Goal: Find specific page/section: Find specific page/section

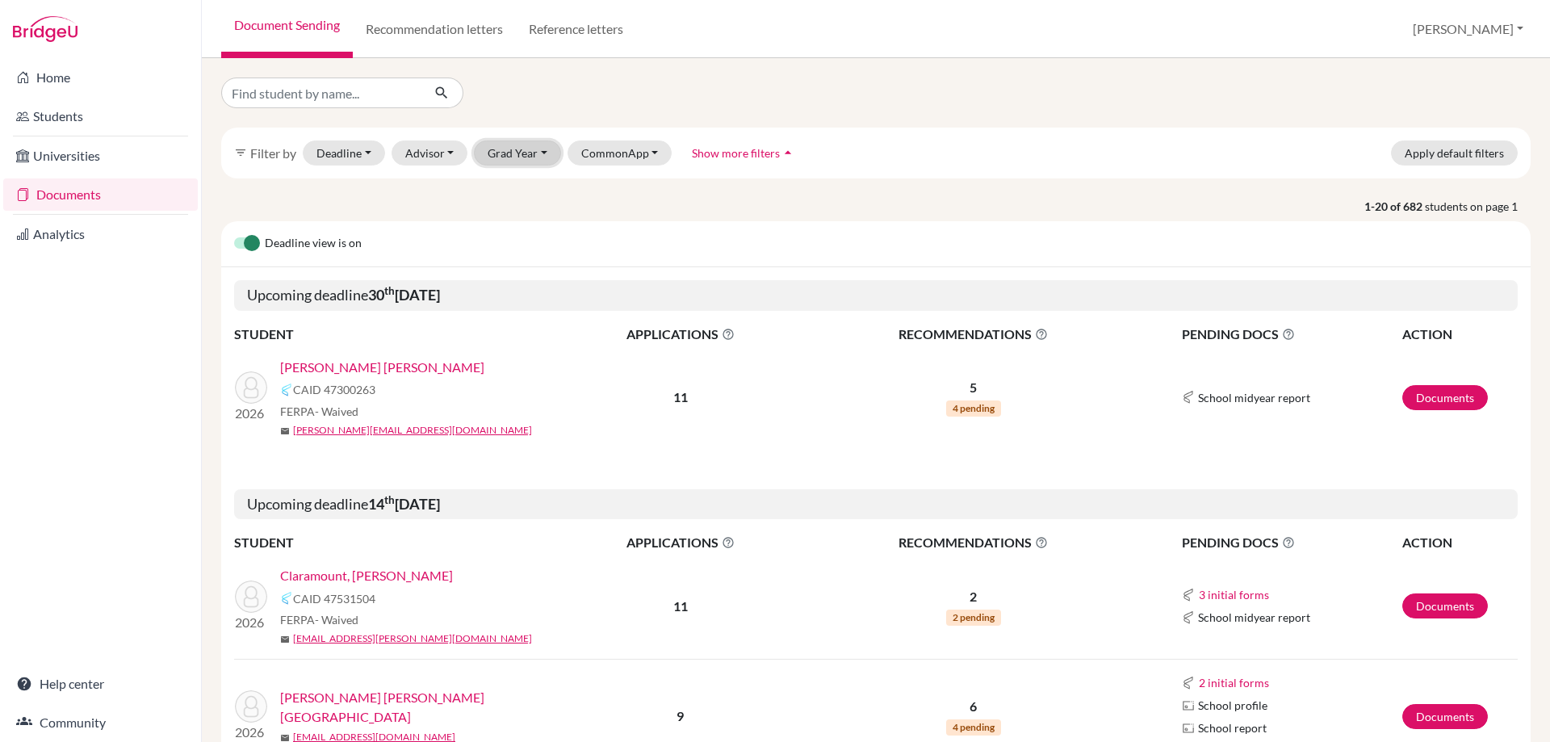
click at [513, 155] on button "Grad Year" at bounding box center [517, 152] width 87 height 25
click at [516, 196] on span "2026" at bounding box center [508, 187] width 29 height 19
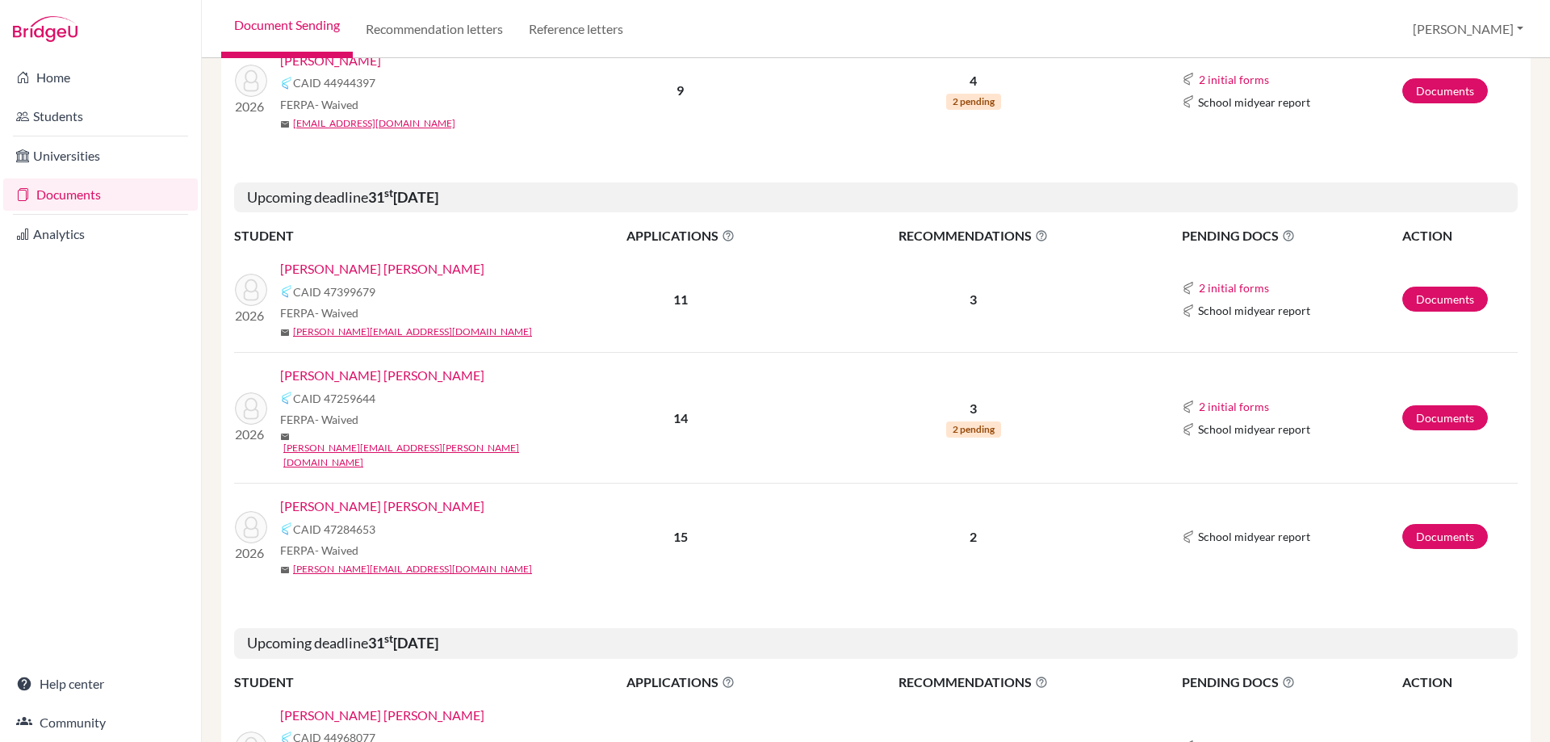
scroll to position [2329, 0]
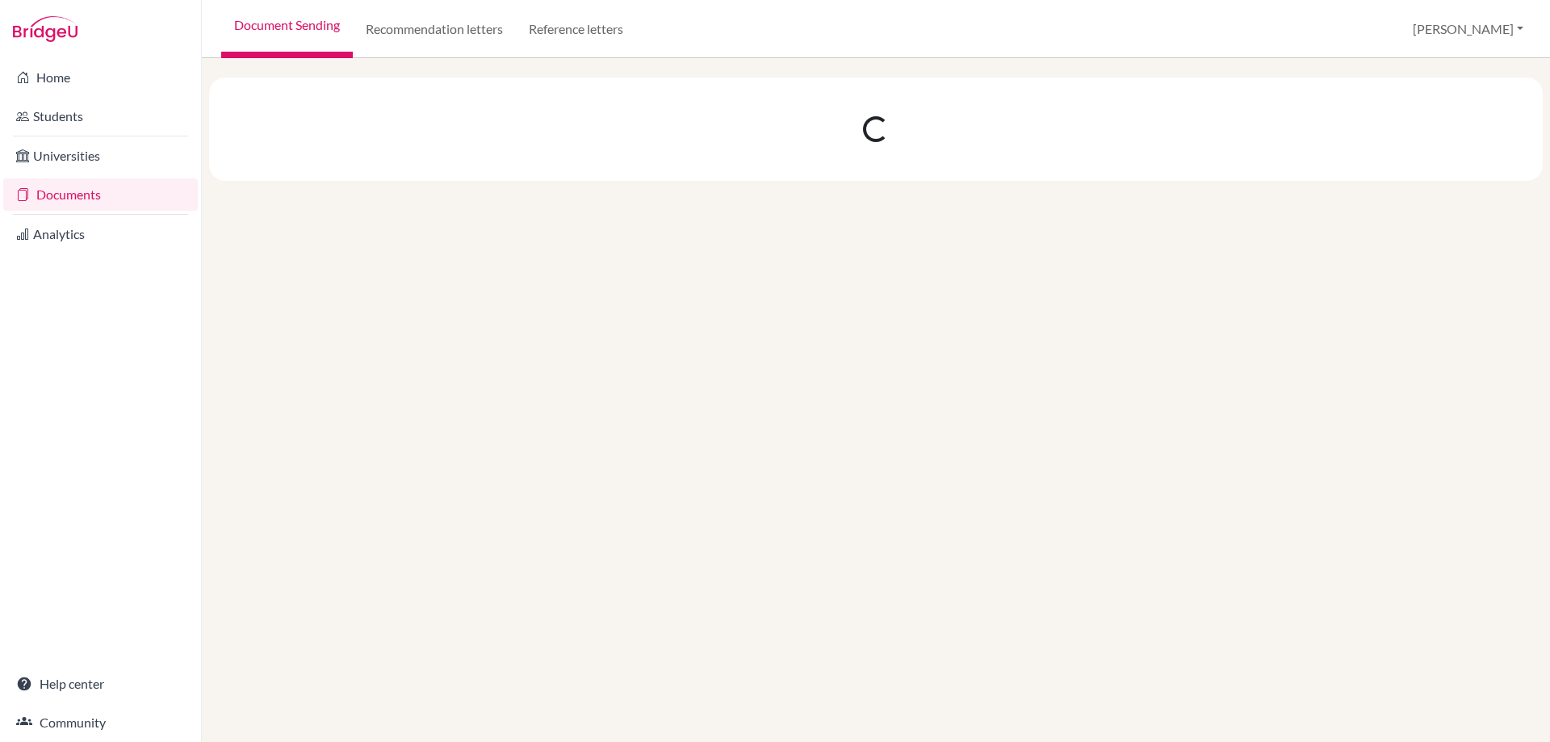
scroll to position [0, 0]
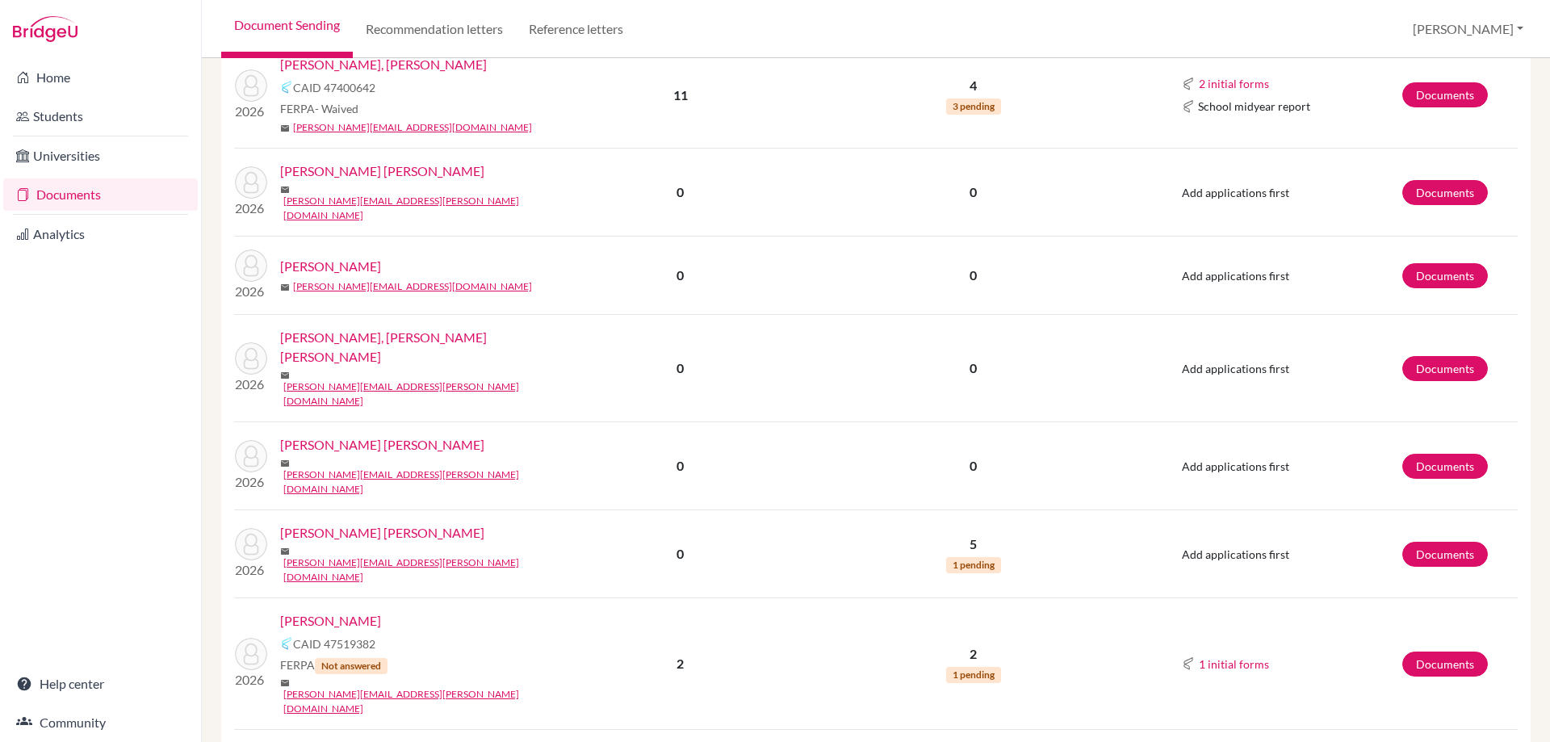
scroll to position [2188, 0]
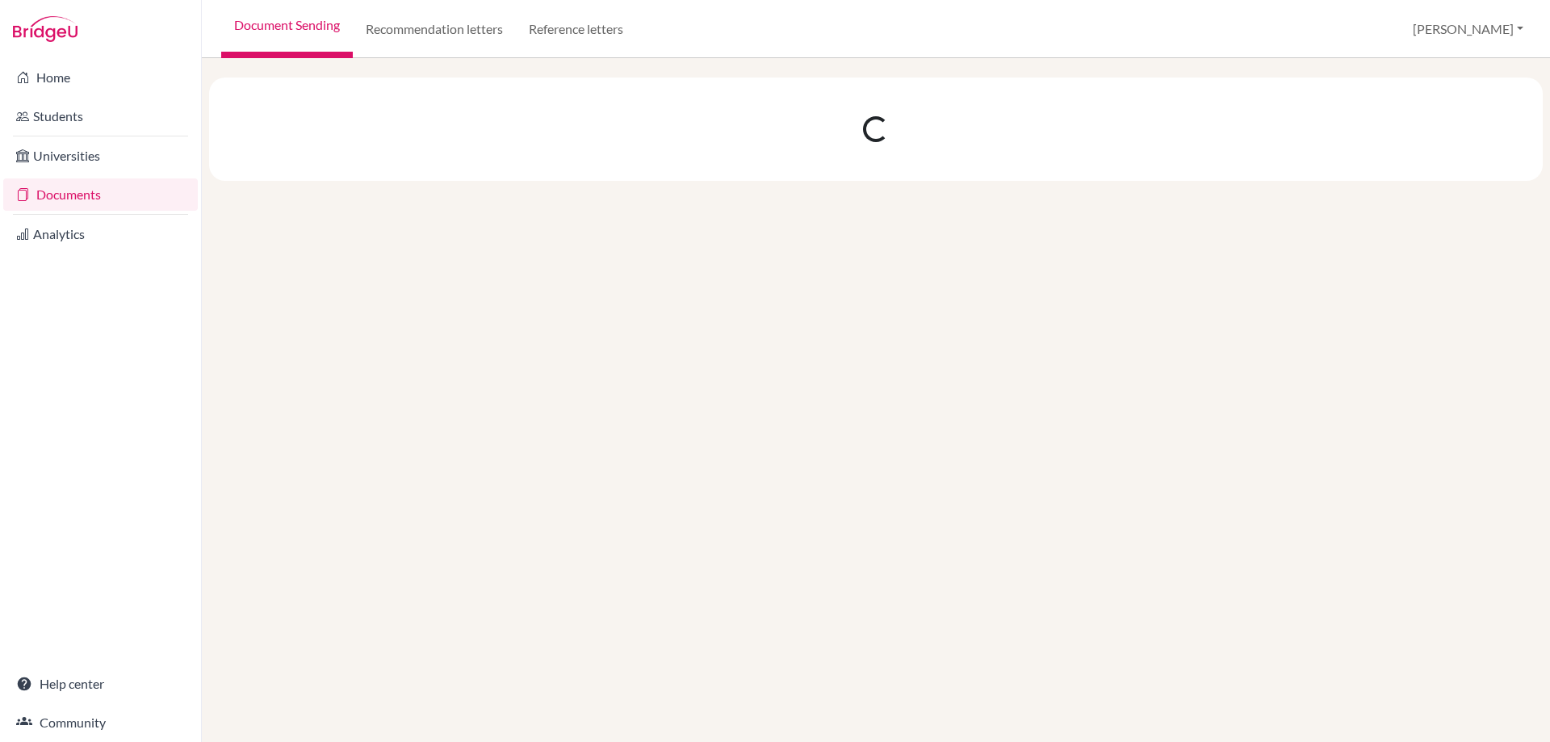
scroll to position [0, 0]
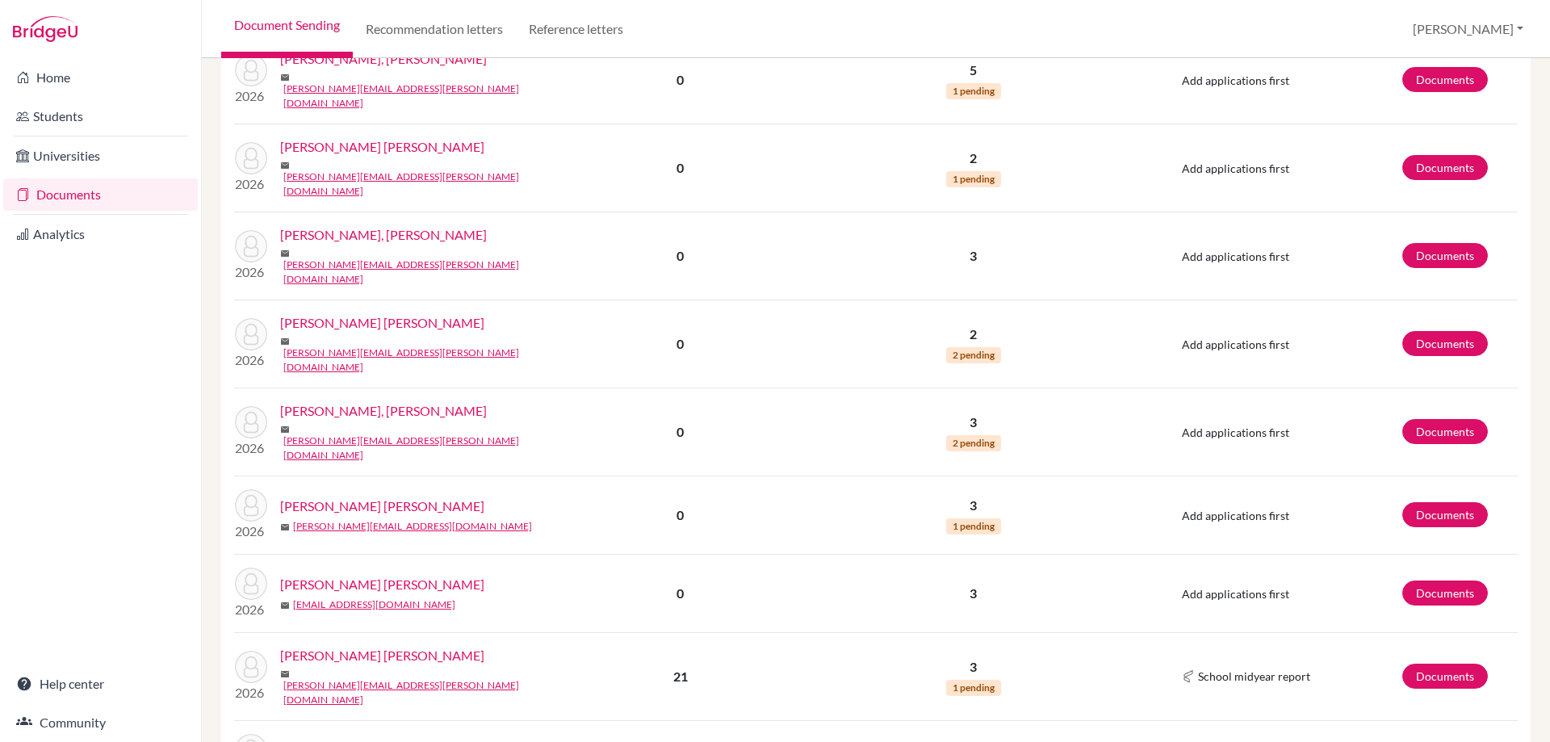
scroll to position [1376, 0]
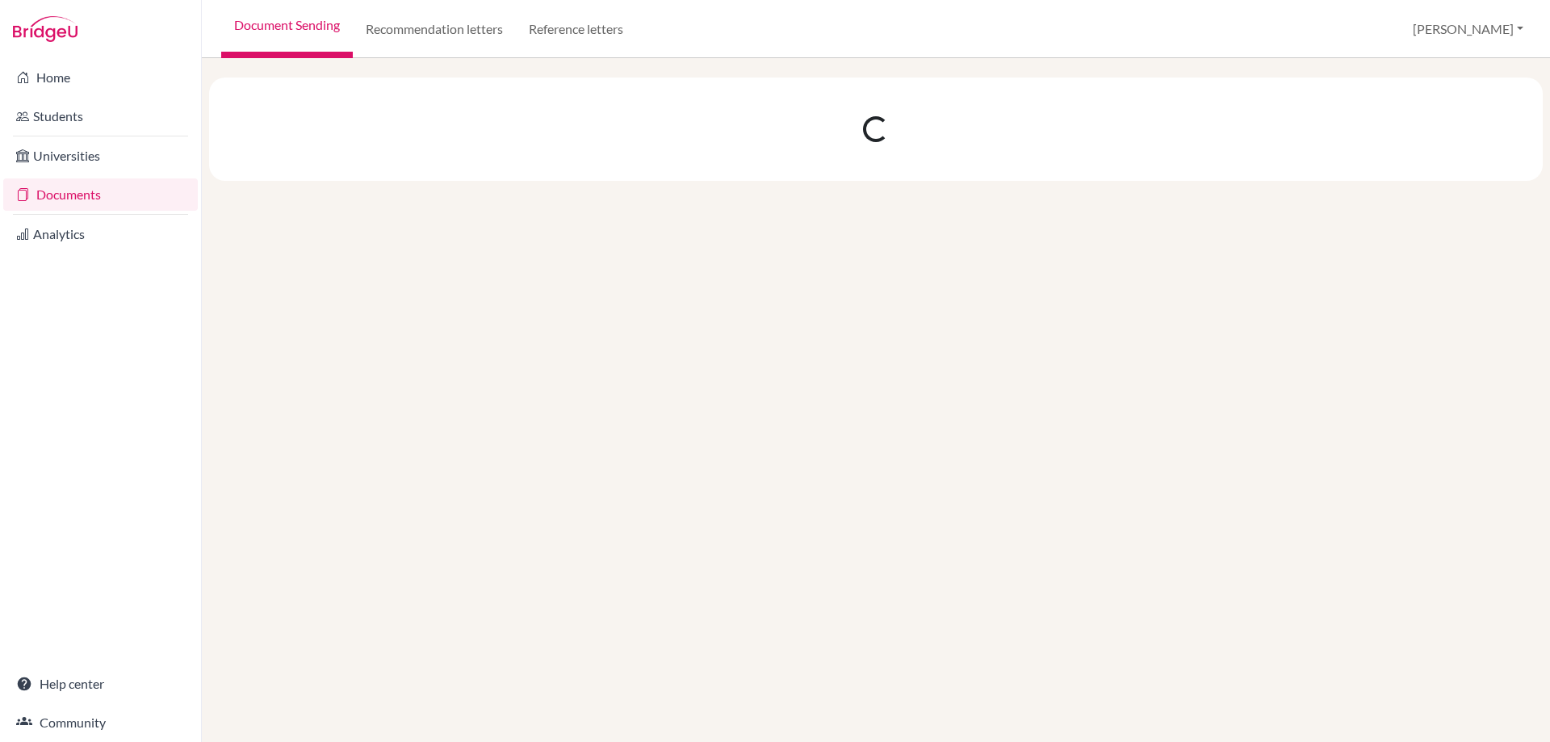
scroll to position [0, 0]
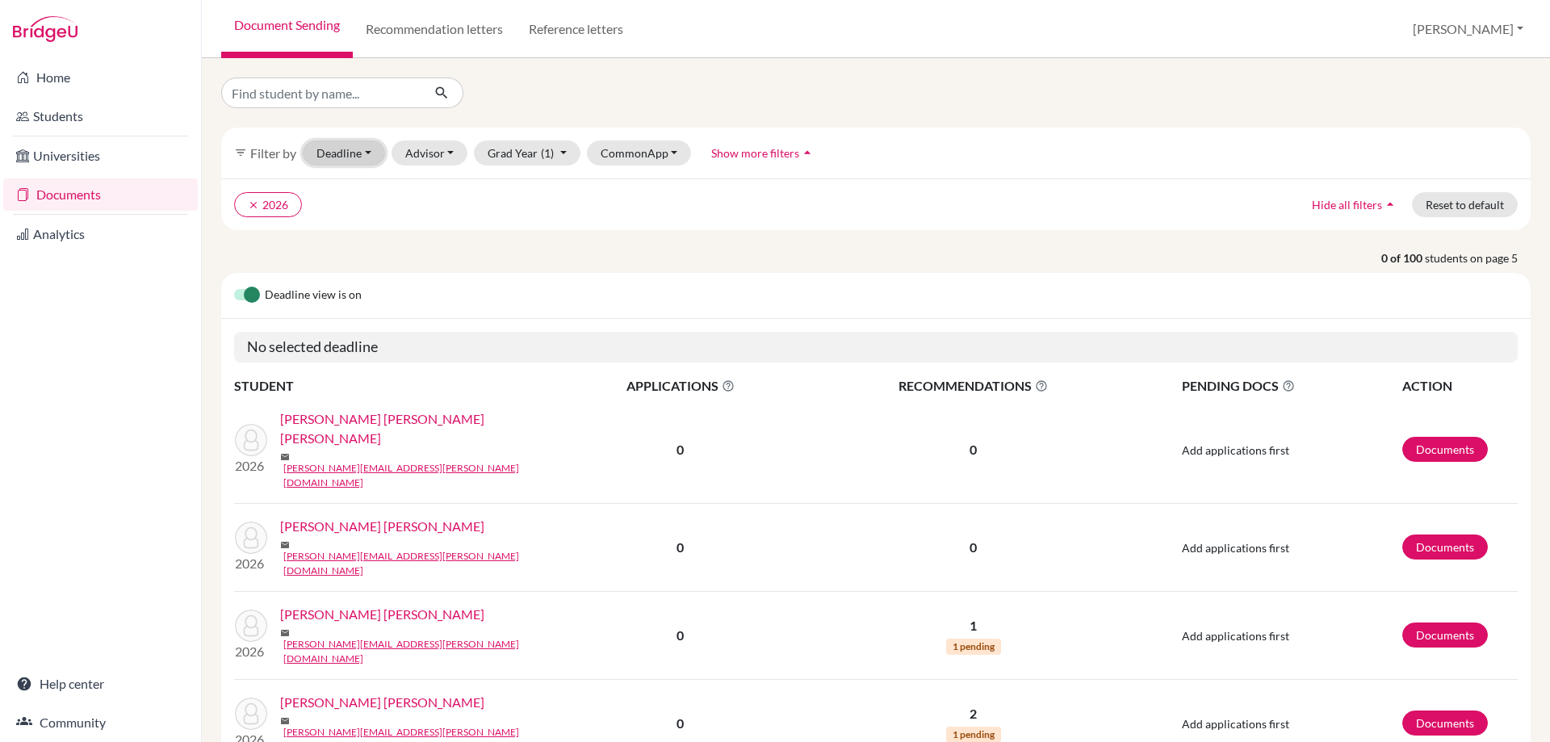
click at [351, 144] on button "Deadline - Select a date range Or double click for a single date selection [DAT…" at bounding box center [344, 152] width 82 height 25
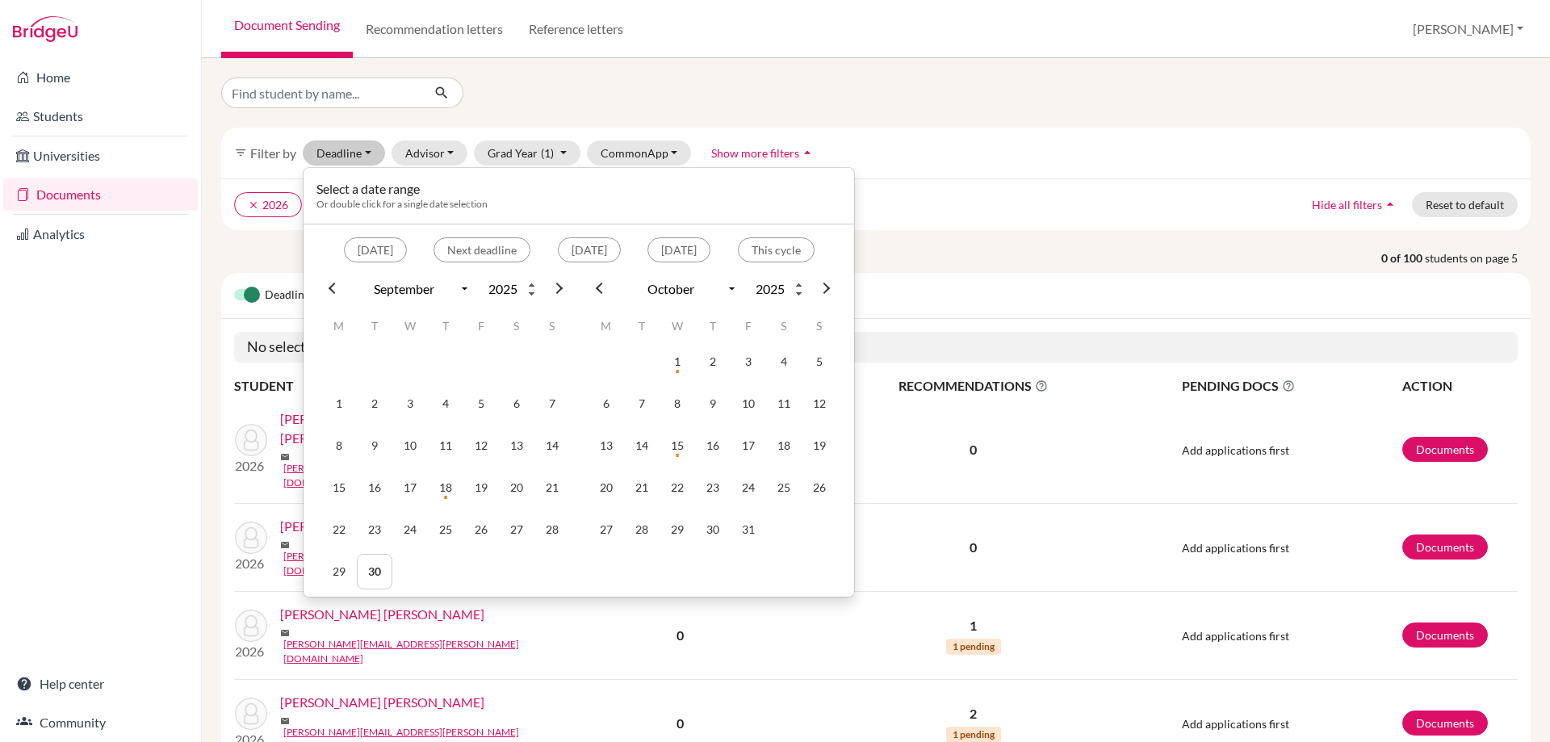
click at [827, 282] on th at bounding box center [824, 285] width 26 height 19
click at [781, 361] on td "1" at bounding box center [784, 362] width 36 height 36
click at [787, 358] on td "1" at bounding box center [784, 362] width 36 height 36
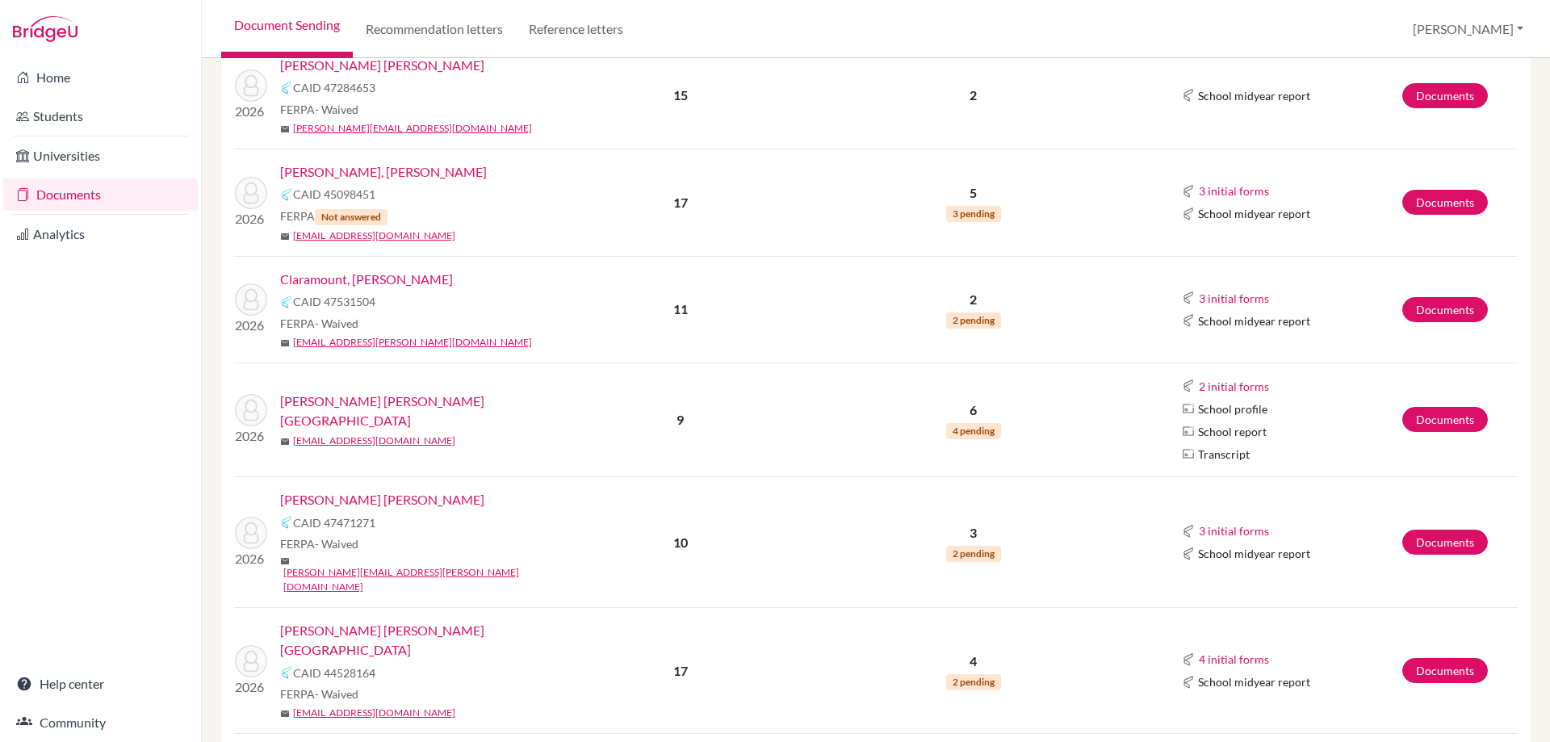
scroll to position [969, 0]
